Goal: Obtain resource: Download file/media

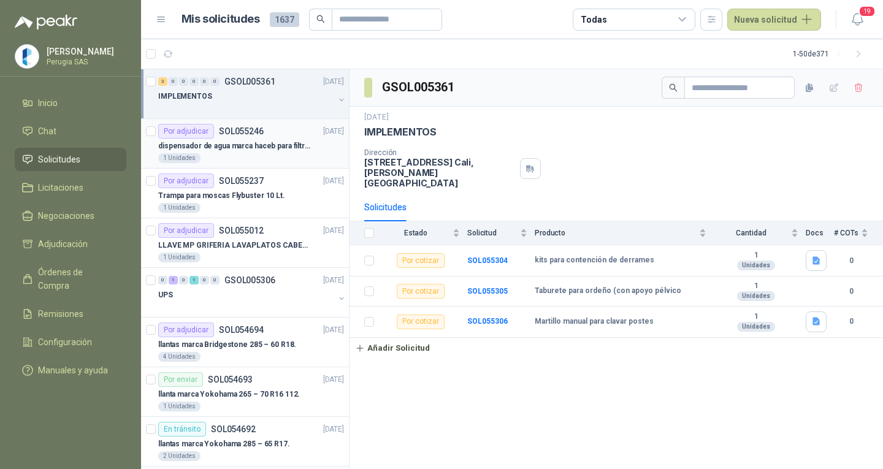
click at [234, 148] on p "dispensador de agua marca haceb para filtros Nikkei" at bounding box center [234, 146] width 153 height 12
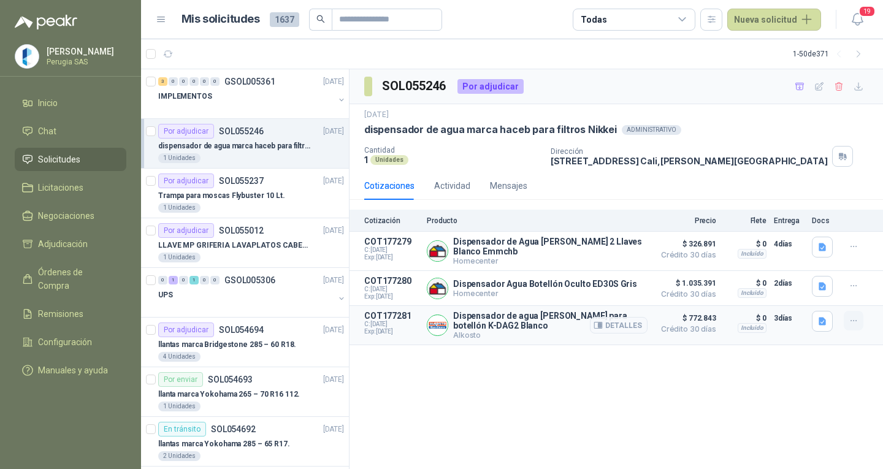
click at [851, 322] on icon "button" at bounding box center [853, 321] width 10 height 10
click at [815, 322] on button "button" at bounding box center [822, 321] width 21 height 21
click at [796, 252] on button "image.png" at bounding box center [797, 258] width 53 height 13
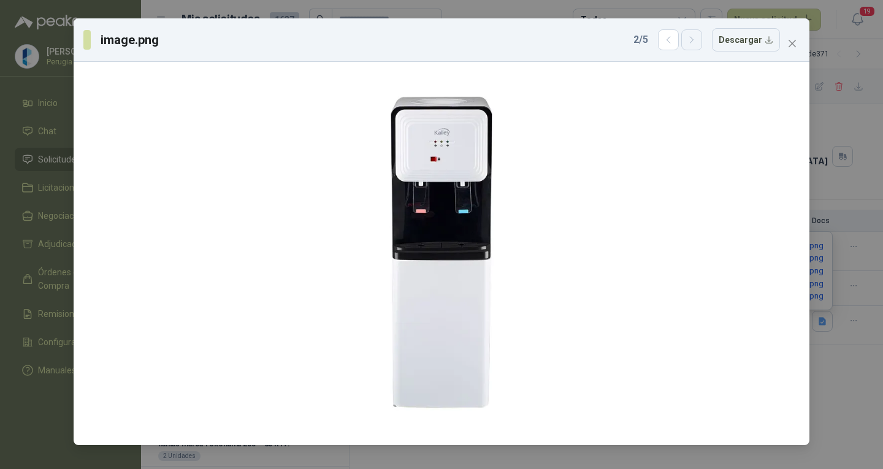
click at [697, 39] on icon "button" at bounding box center [691, 40] width 10 height 10
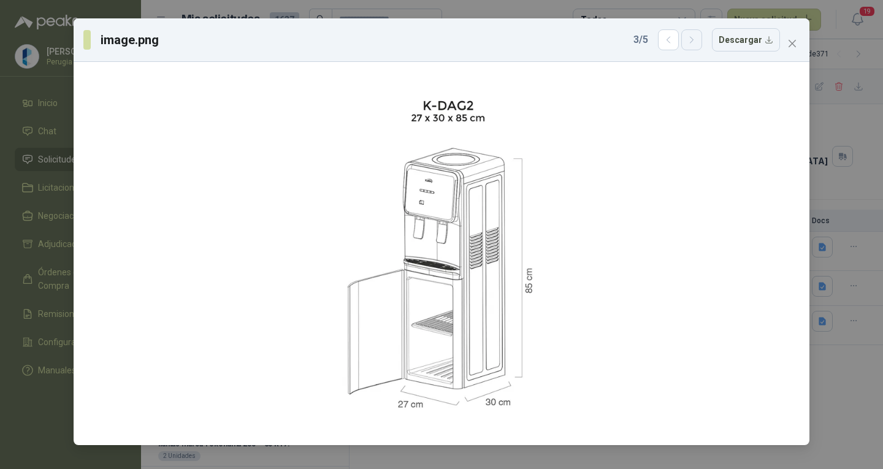
click at [697, 39] on icon "button" at bounding box center [691, 40] width 10 height 10
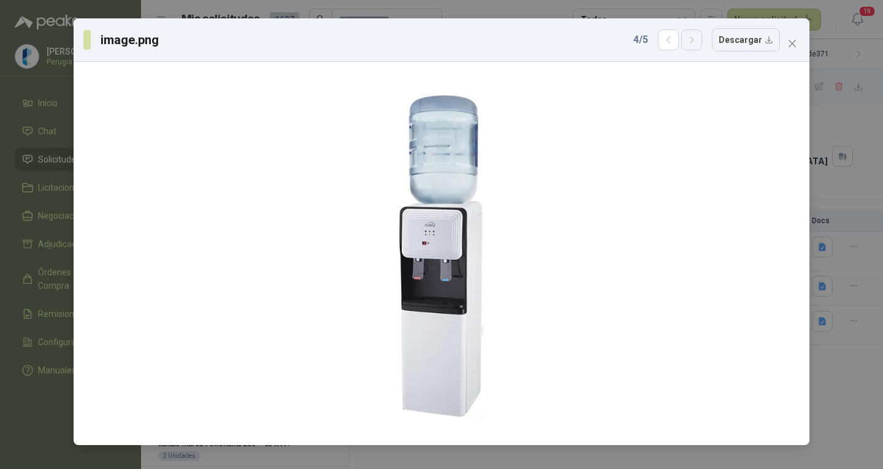
click at [697, 39] on icon "button" at bounding box center [691, 40] width 10 height 10
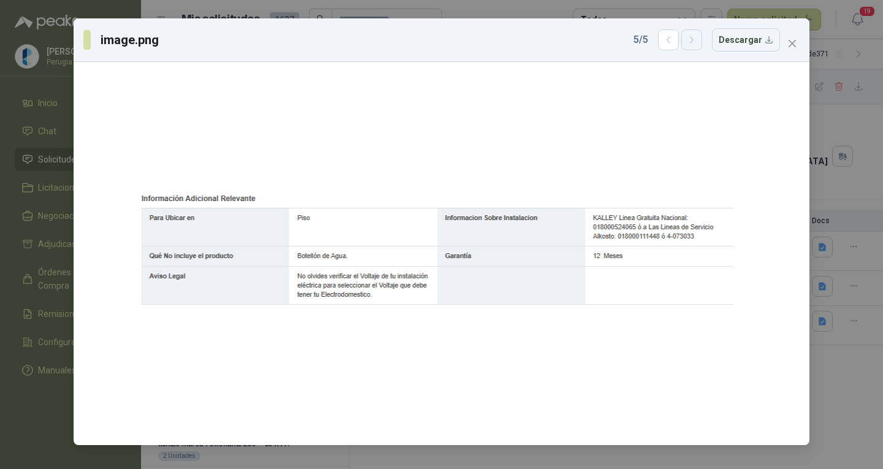
click at [697, 39] on icon "button" at bounding box center [691, 40] width 10 height 10
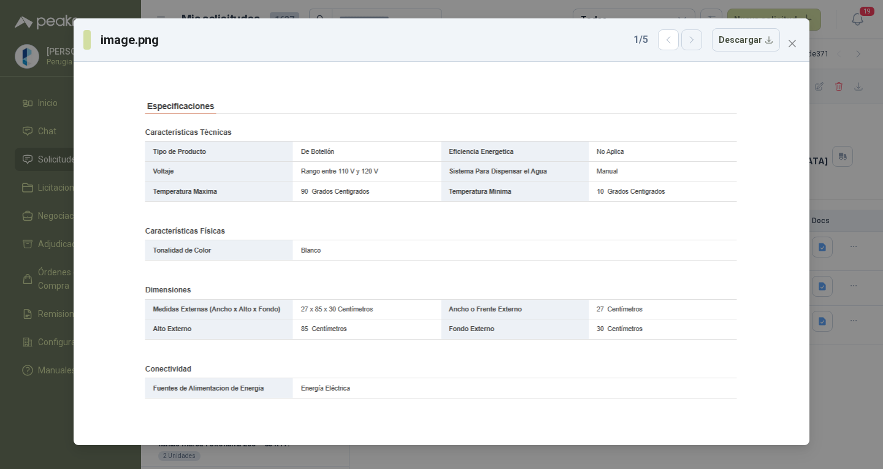
click at [697, 39] on icon "button" at bounding box center [691, 40] width 10 height 10
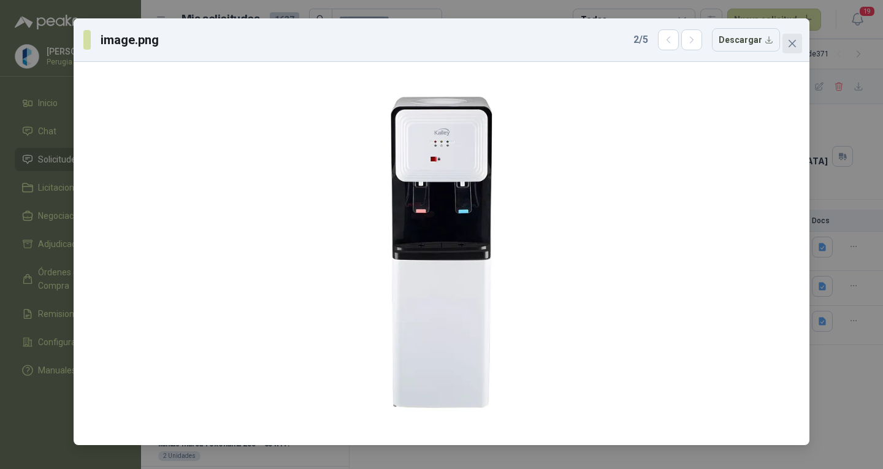
click at [790, 42] on icon "close" at bounding box center [791, 43] width 7 height 7
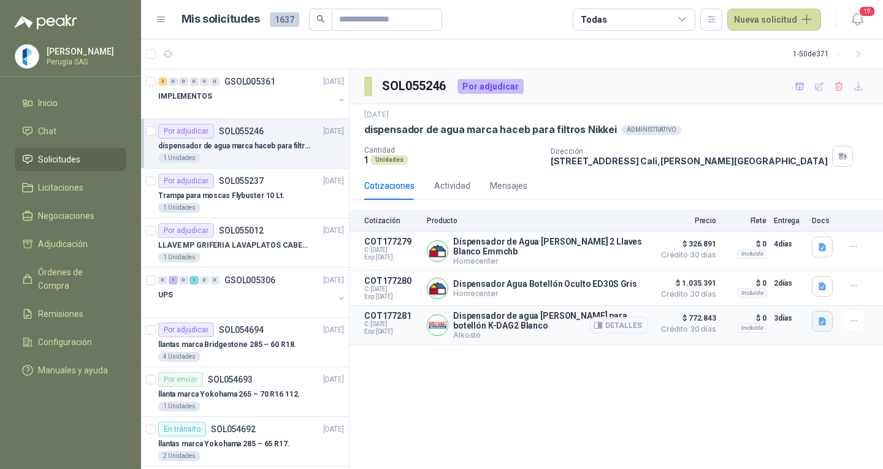
click at [821, 322] on icon "button" at bounding box center [821, 321] width 7 height 8
click at [800, 245] on button "image.png" at bounding box center [797, 245] width 53 height 13
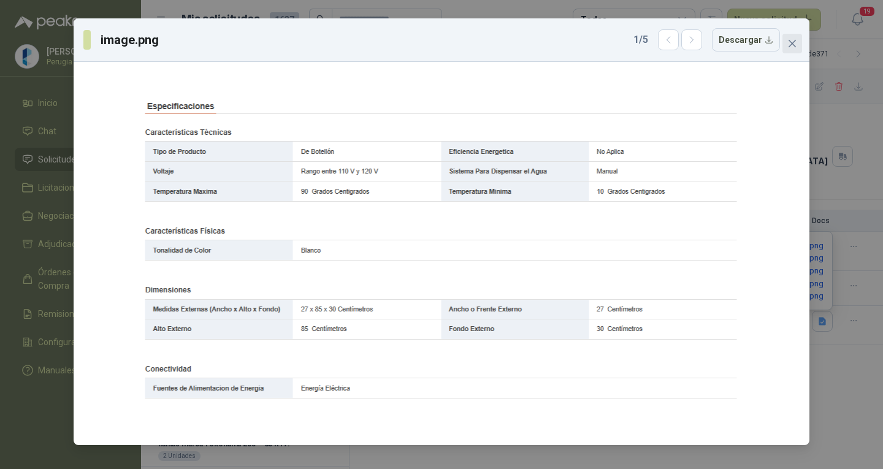
click at [796, 40] on icon "close" at bounding box center [792, 44] width 10 height 10
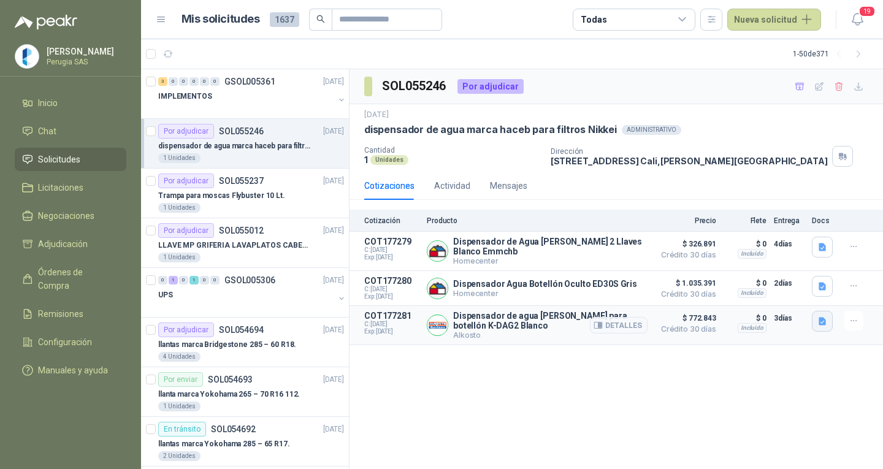
click at [818, 325] on icon "button" at bounding box center [822, 321] width 10 height 10
click at [800, 235] on div "image.png image.png image.png image.png image.png" at bounding box center [797, 270] width 69 height 79
click at [801, 246] on button "image.png" at bounding box center [797, 245] width 53 height 13
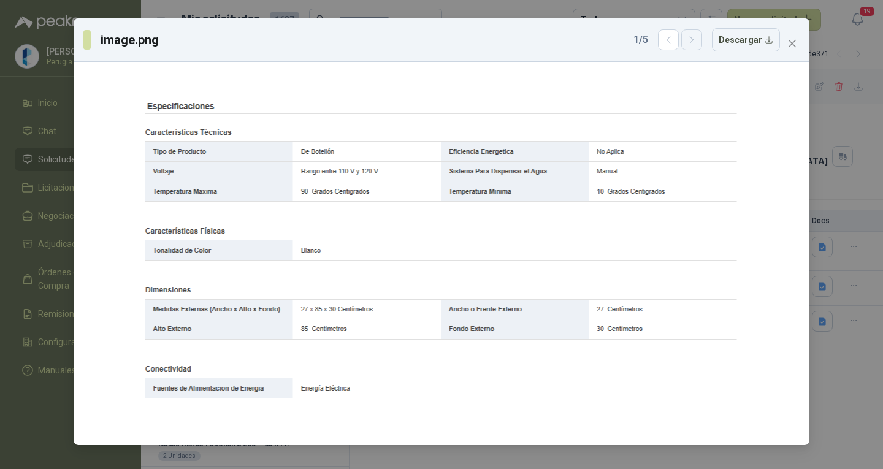
click at [694, 42] on icon "button" at bounding box center [691, 40] width 10 height 10
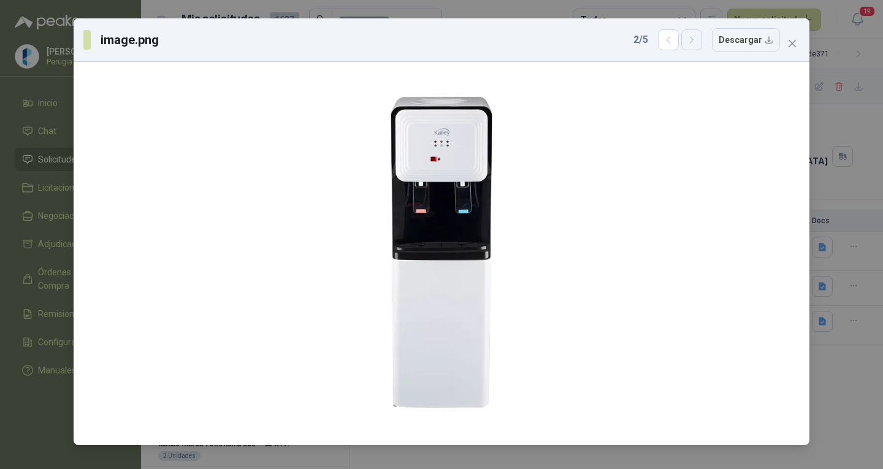
click at [694, 42] on icon "button" at bounding box center [691, 40] width 10 height 10
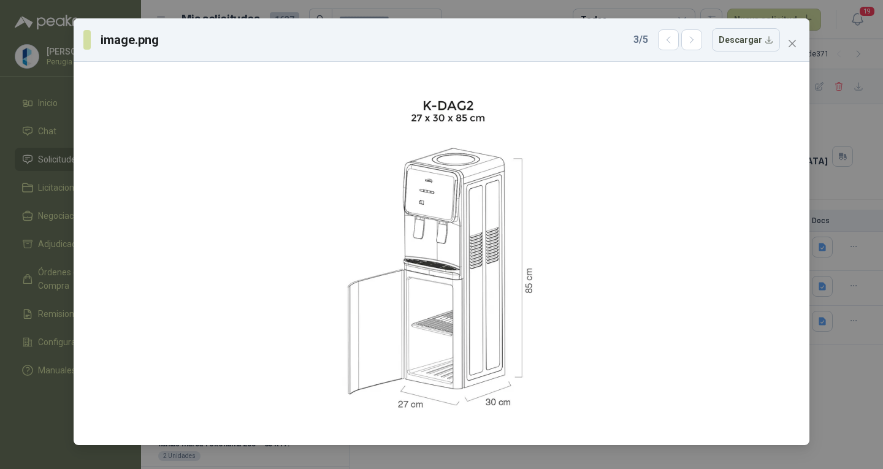
click at [660, 39] on div "3 / 5 Descargar" at bounding box center [706, 39] width 146 height 23
click at [670, 42] on icon "button" at bounding box center [668, 40] width 10 height 10
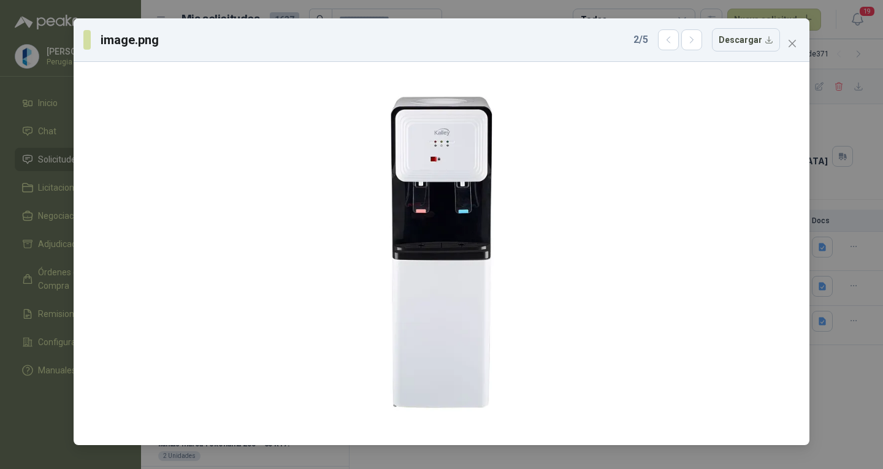
click at [658, 44] on div "2 / 5 Descargar" at bounding box center [706, 39] width 146 height 23
click at [674, 39] on icon "button" at bounding box center [668, 40] width 10 height 10
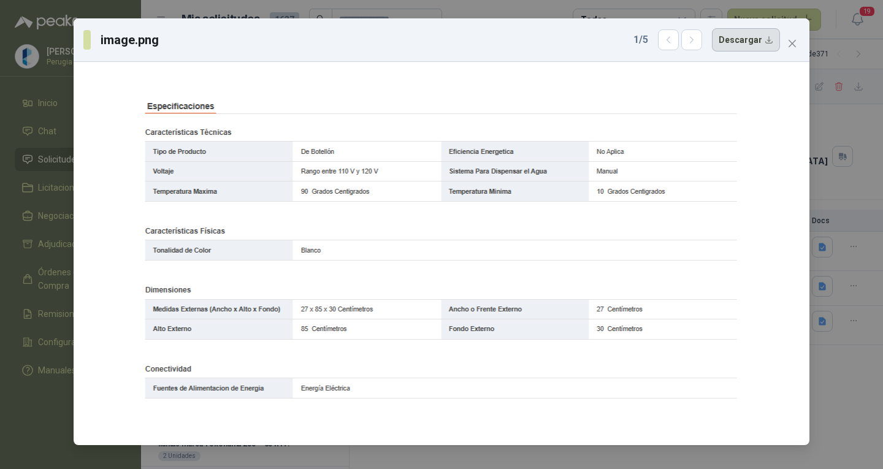
click at [747, 43] on button "Descargar" at bounding box center [746, 39] width 68 height 23
click at [693, 44] on icon "button" at bounding box center [691, 40] width 10 height 10
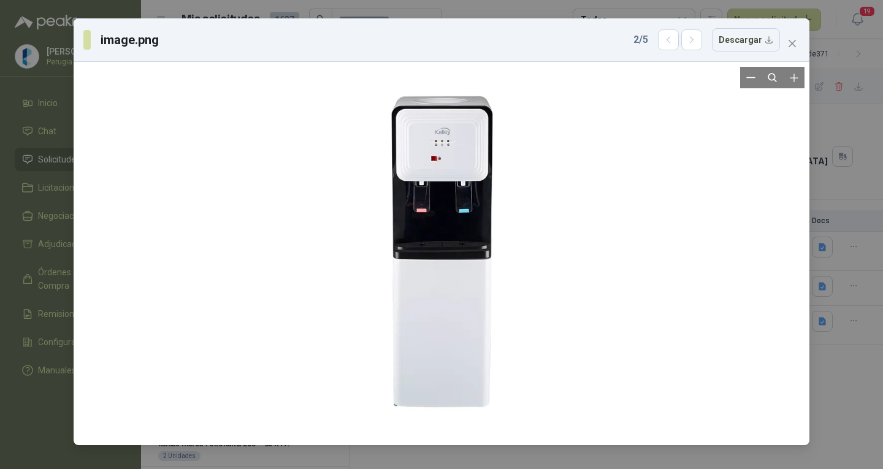
click at [756, 137] on div at bounding box center [441, 253] width 726 height 373
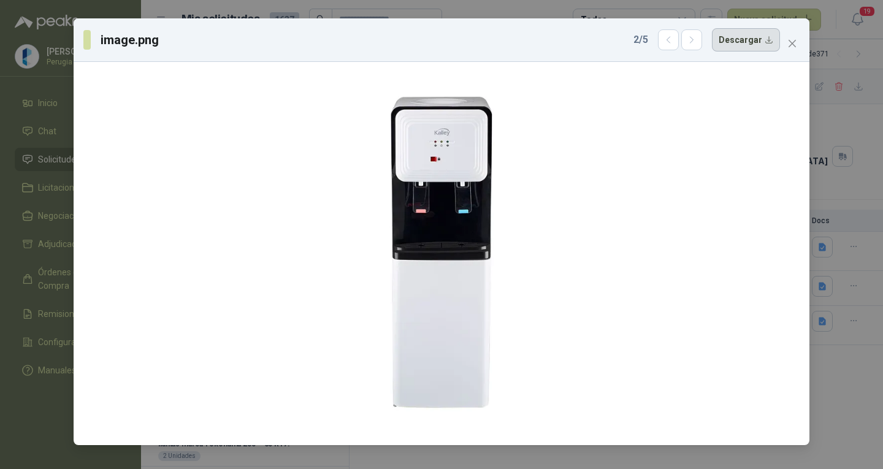
click at [747, 41] on button "Descargar" at bounding box center [746, 39] width 68 height 23
drag, startPoint x: 786, startPoint y: 45, endPoint x: 770, endPoint y: 80, distance: 38.4
click at [786, 45] on span "Close" at bounding box center [792, 44] width 20 height 10
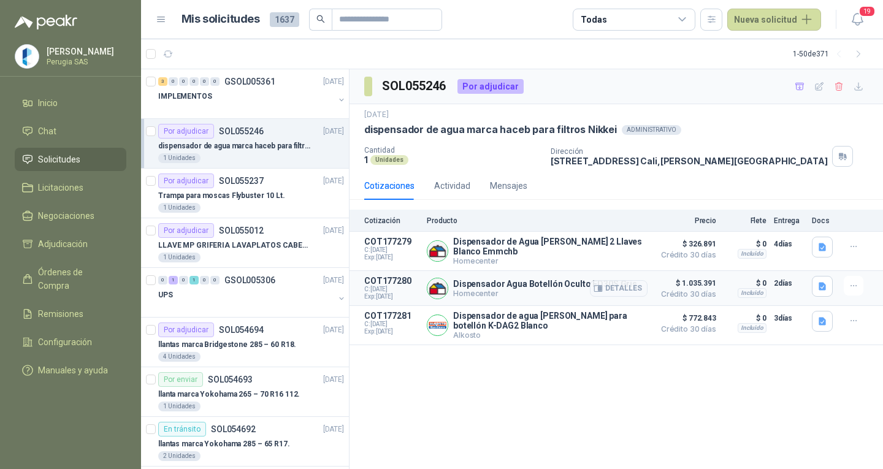
click at [835, 285] on div at bounding box center [824, 288] width 25 height 25
click at [827, 287] on button "button" at bounding box center [822, 286] width 21 height 21
click at [793, 218] on button "image.png" at bounding box center [797, 222] width 53 height 13
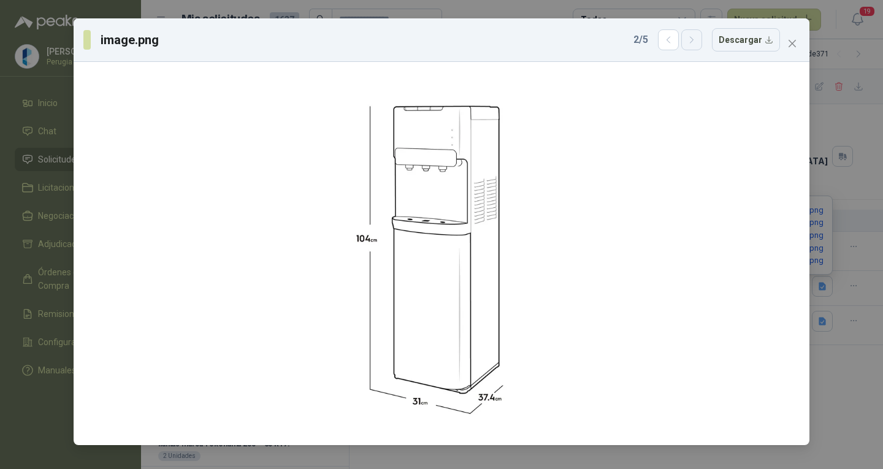
click at [696, 39] on icon "button" at bounding box center [691, 40] width 10 height 10
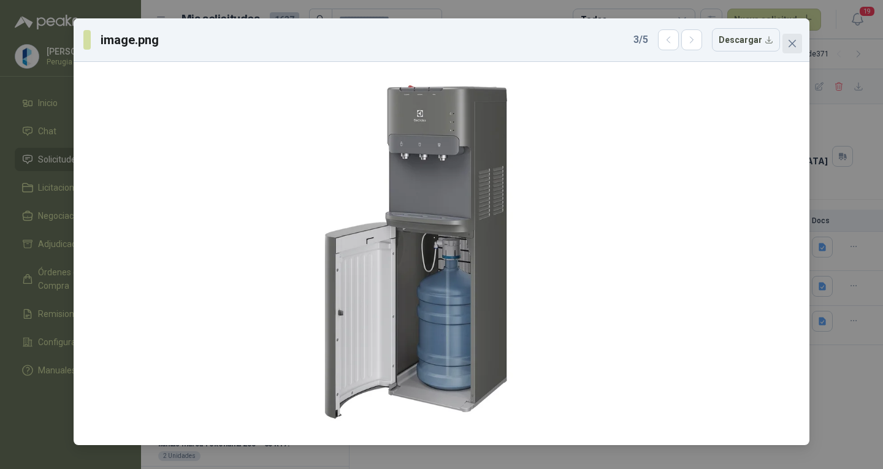
click at [794, 40] on icon "close" at bounding box center [792, 44] width 10 height 10
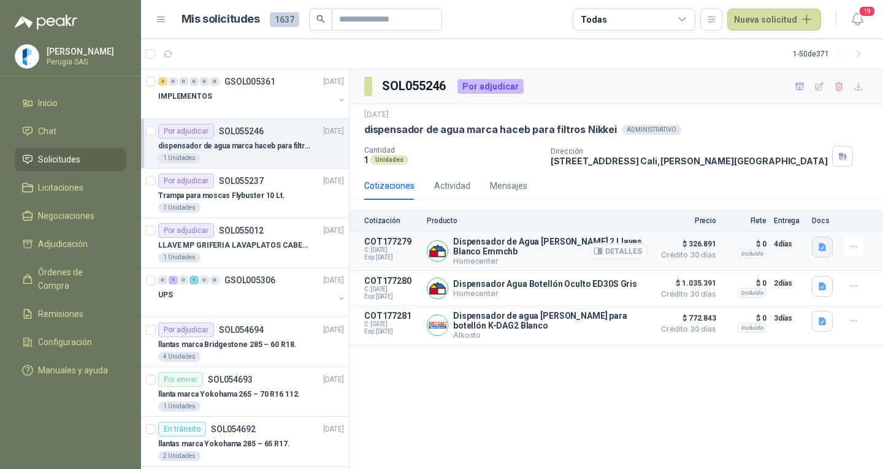
click at [823, 245] on icon "button" at bounding box center [821, 247] width 7 height 8
click at [791, 181] on button "image.png" at bounding box center [797, 182] width 53 height 13
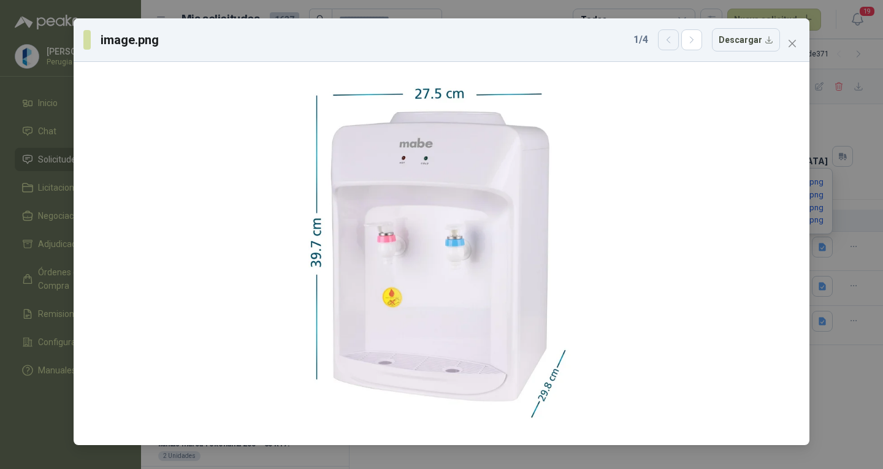
click at [674, 37] on icon "button" at bounding box center [668, 40] width 10 height 10
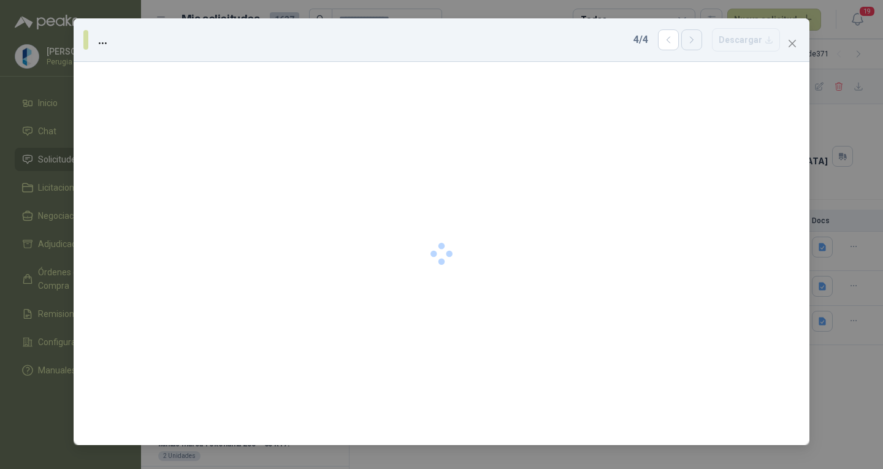
click at [685, 36] on div "4 / 4 Descargar" at bounding box center [706, 39] width 146 height 23
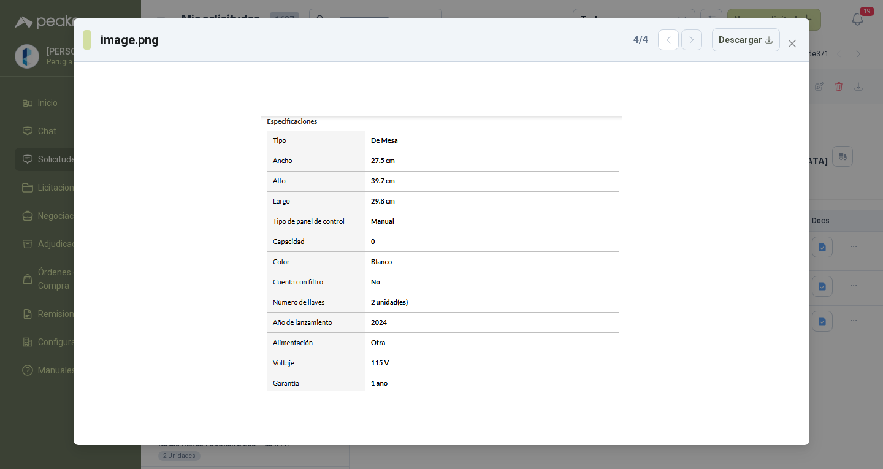
click at [691, 36] on icon "button" at bounding box center [691, 40] width 10 height 10
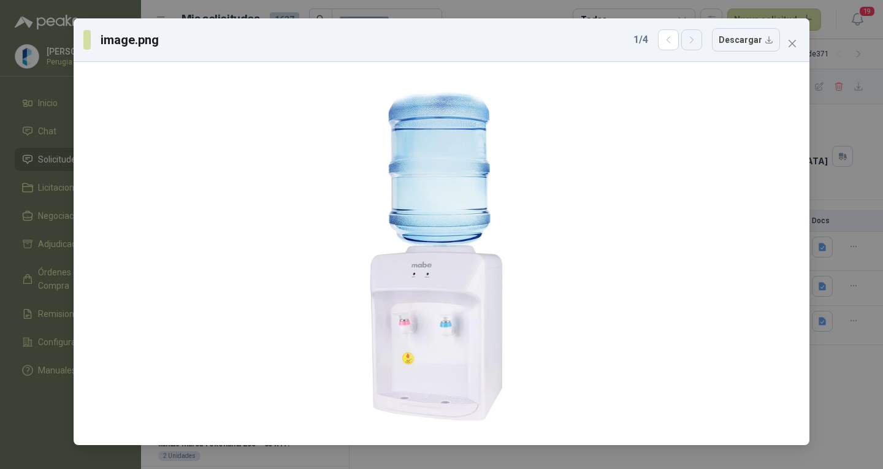
click at [691, 36] on icon "button" at bounding box center [691, 40] width 10 height 10
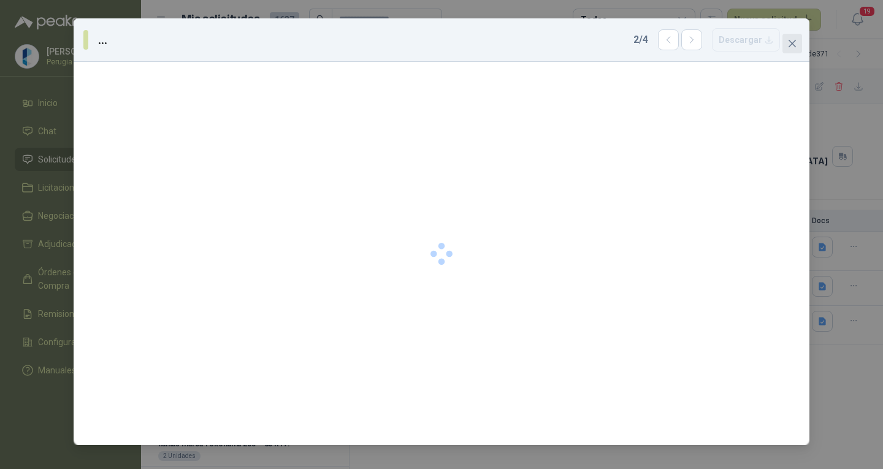
click at [794, 37] on button "Close" at bounding box center [792, 44] width 20 height 20
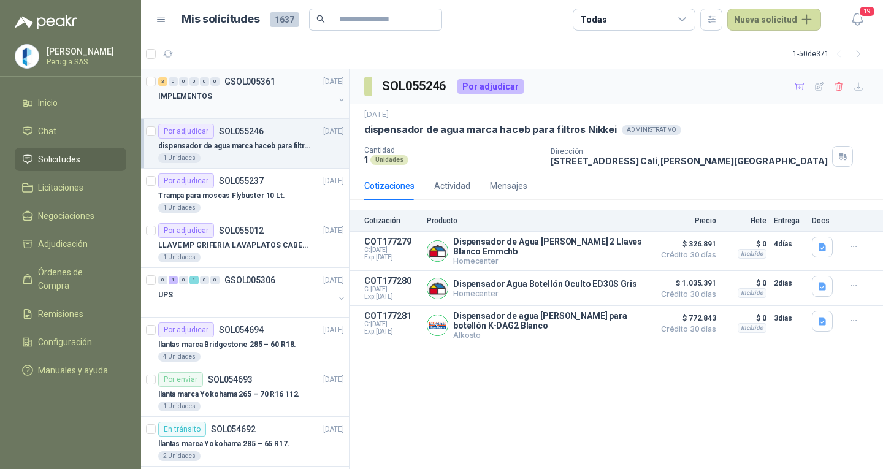
drag, startPoint x: 261, startPoint y: 89, endPoint x: 261, endPoint y: 100, distance: 11.0
click at [261, 89] on div "IMPLEMENTOS" at bounding box center [246, 96] width 176 height 15
click at [260, 127] on p "SOL055246" at bounding box center [241, 131] width 45 height 9
click at [264, 195] on p "Trampa para moscas Flybuster 10 Lt." at bounding box center [221, 196] width 127 height 12
